Goal: Navigation & Orientation: Understand site structure

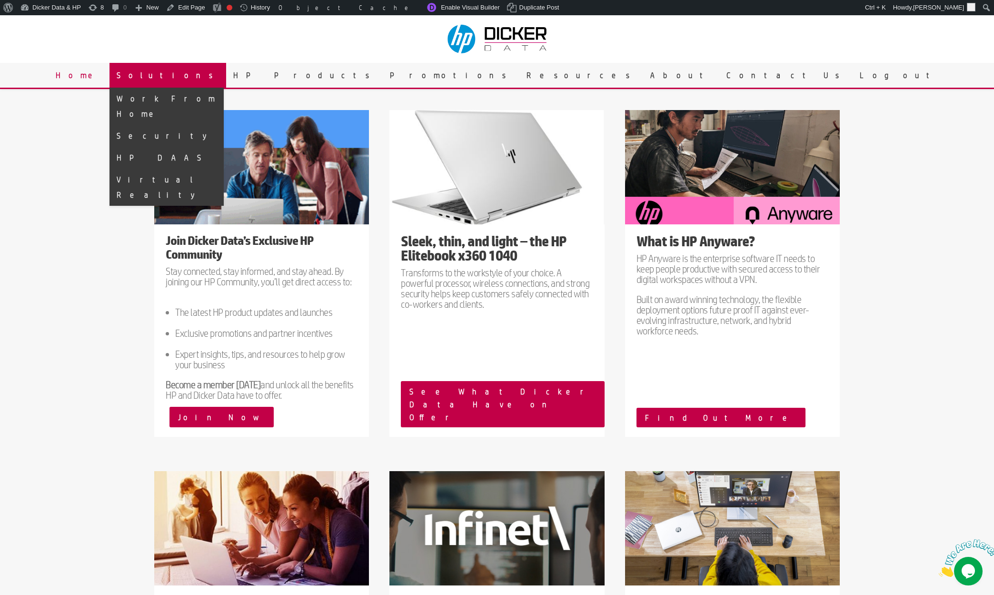
scroll to position [635, 0]
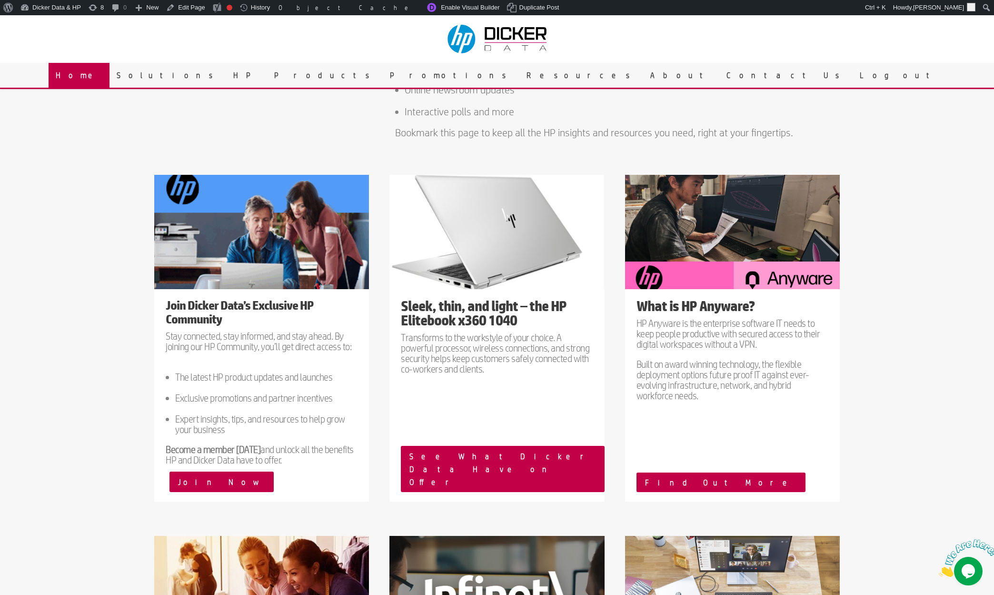
click at [109, 75] on link "Home" at bounding box center [79, 75] width 61 height 25
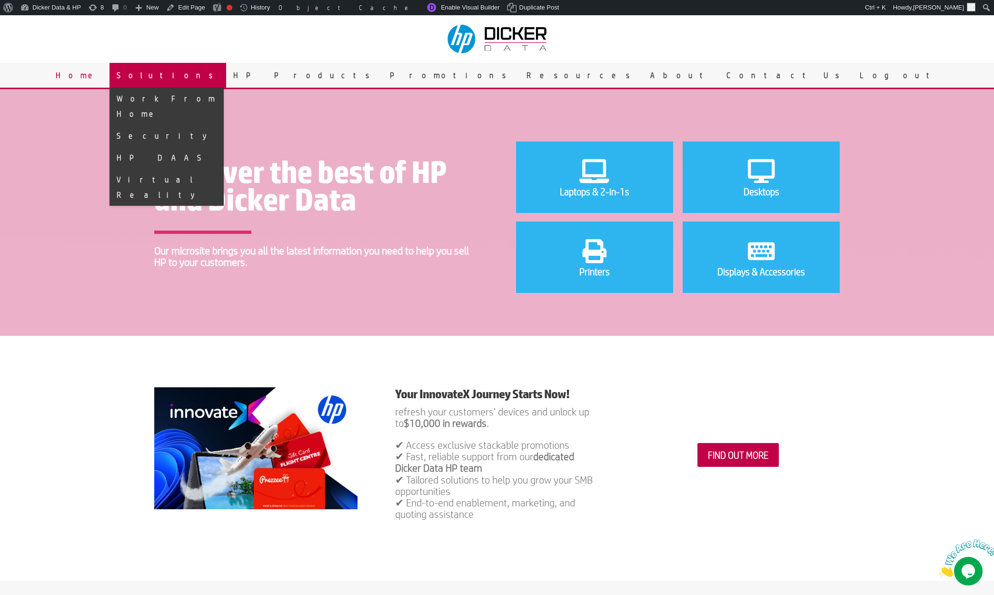
click at [226, 71] on link "Solutions" at bounding box center [167, 75] width 117 height 25
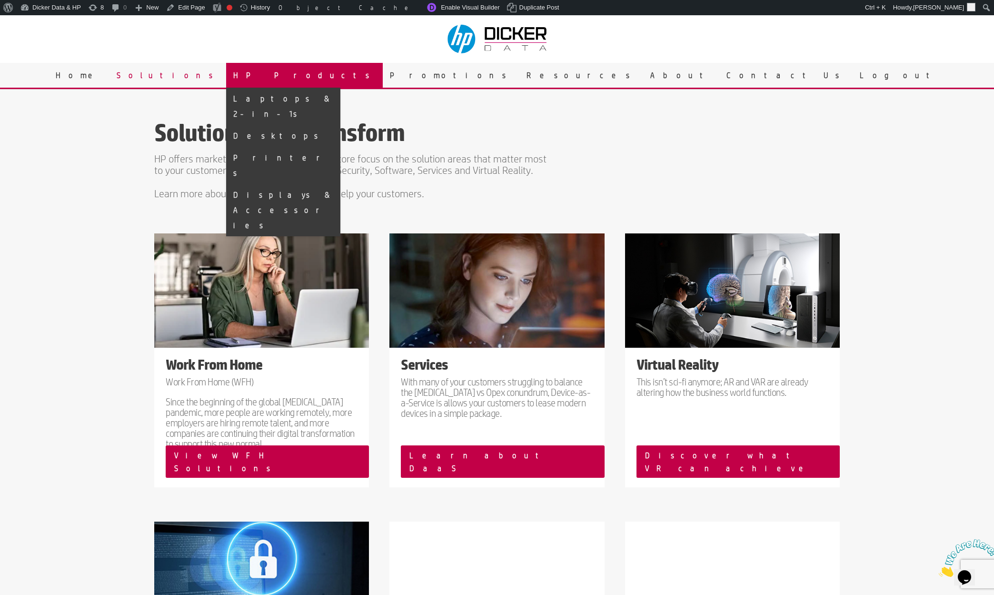
click at [383, 75] on link "HP Products" at bounding box center [304, 75] width 157 height 25
